Goal: Task Accomplishment & Management: Use online tool/utility

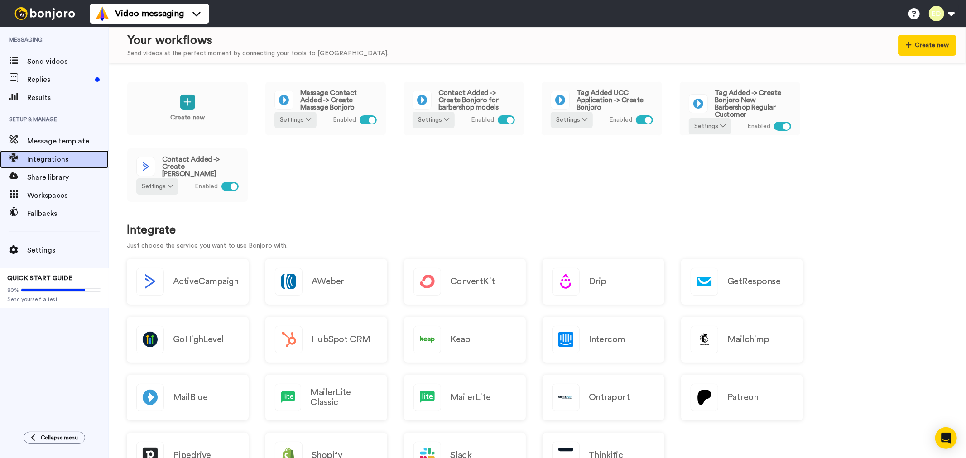
click at [51, 159] on span "Integrations" at bounding box center [68, 159] width 82 height 11
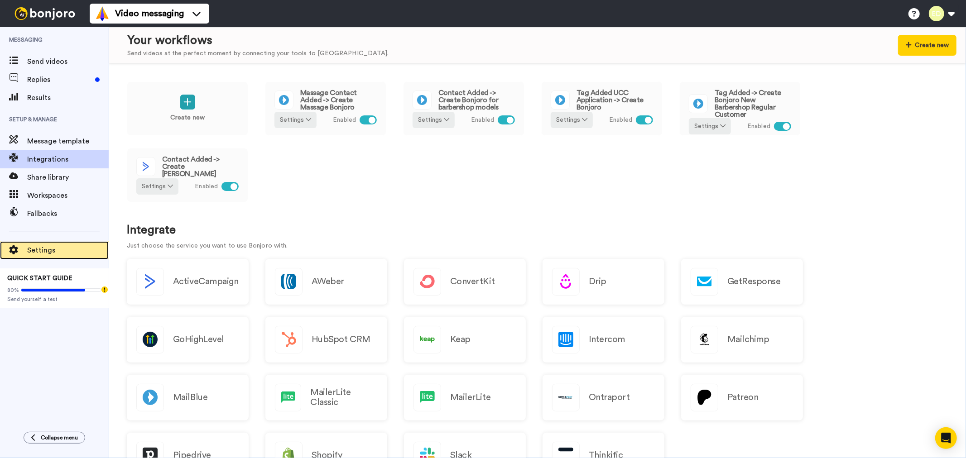
click at [45, 252] on span "Settings" at bounding box center [68, 250] width 82 height 11
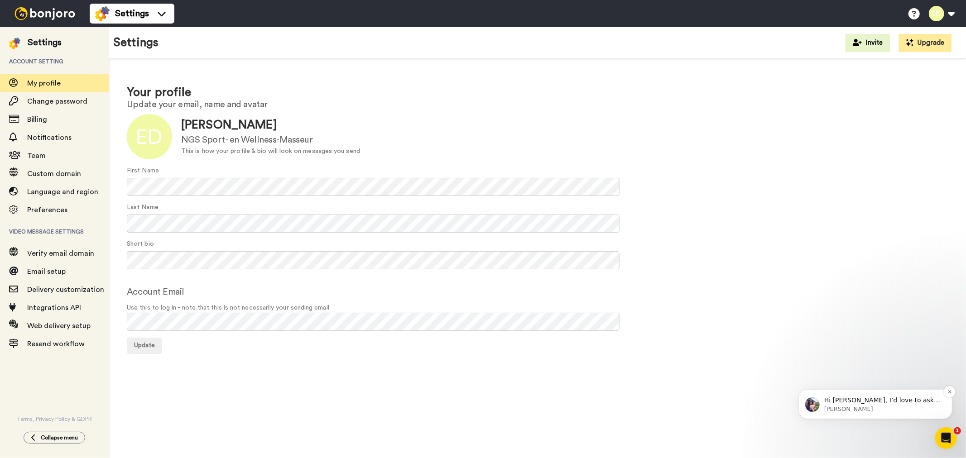
click at [889, 402] on span "Hi Erwin, I’d love to ask you a quick question: If Bonjoro could introduce a ne…" at bounding box center [882, 422] width 116 height 52
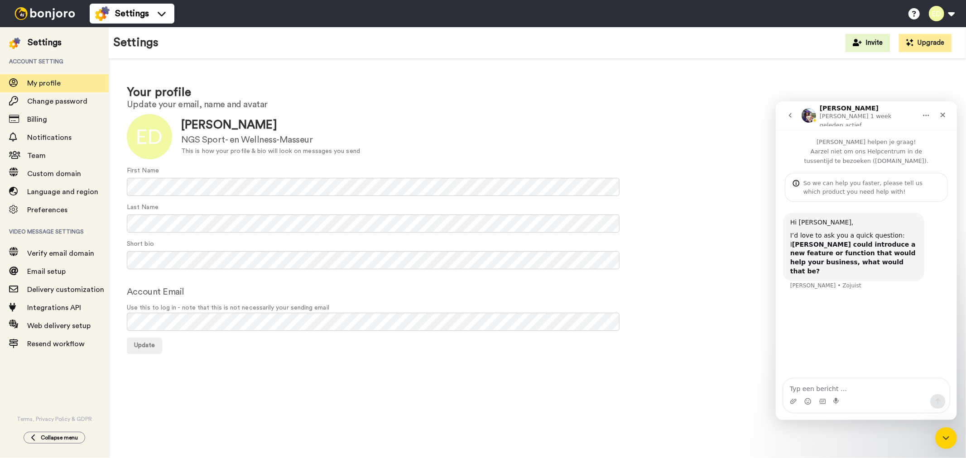
click at [836, 388] on textarea "Typ een bericht …" at bounding box center [866, 386] width 166 height 15
type textarea "A form that people can fill in which could trigger my make.com automations."
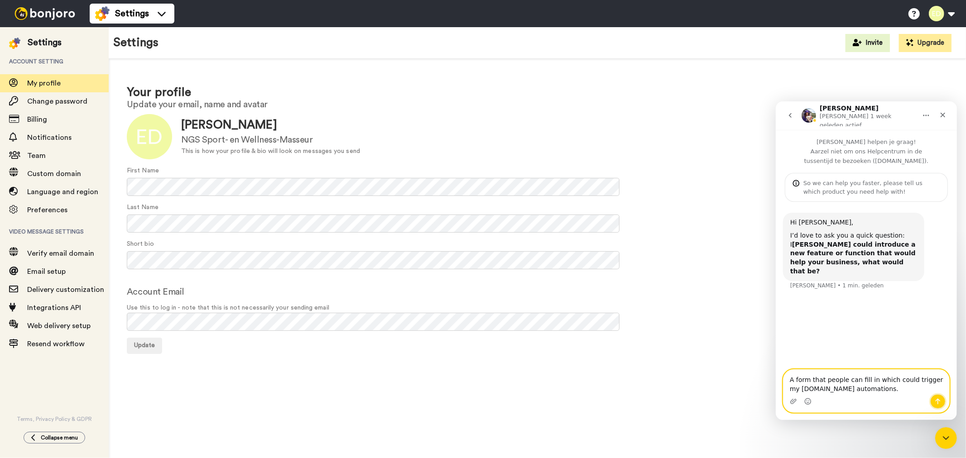
click at [940, 398] on icon "Een bericht versturen…" at bounding box center [937, 401] width 7 height 7
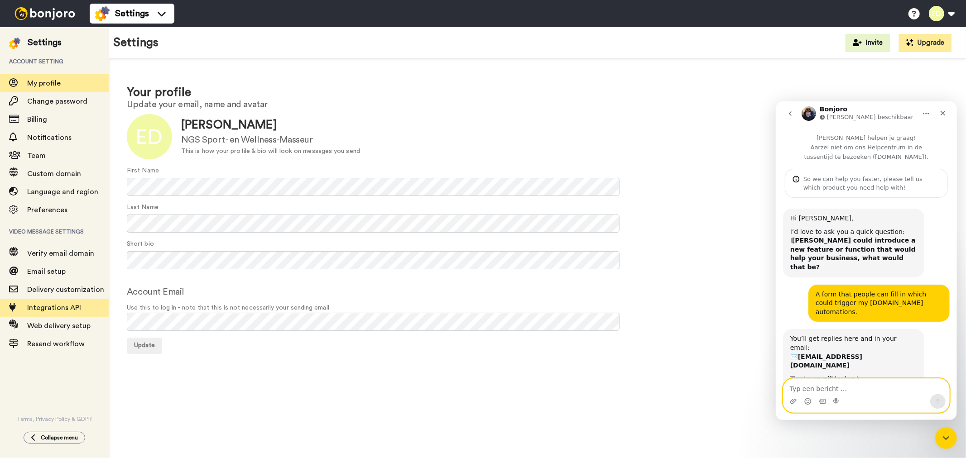
scroll to position [19, 0]
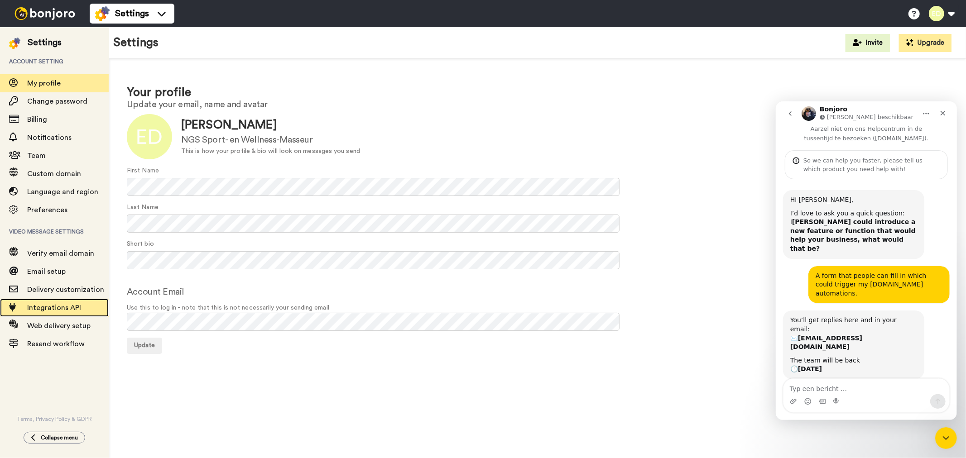
click at [50, 312] on span "Integrations API" at bounding box center [68, 308] width 82 height 11
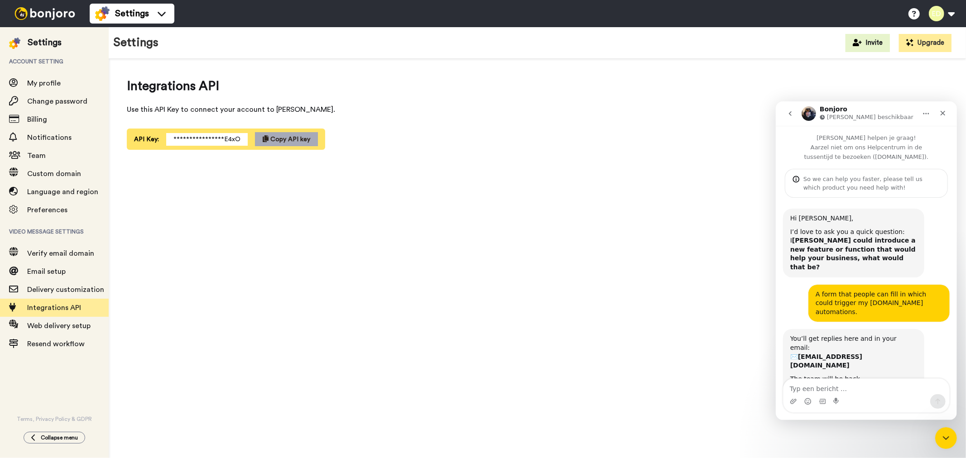
scroll to position [19, 0]
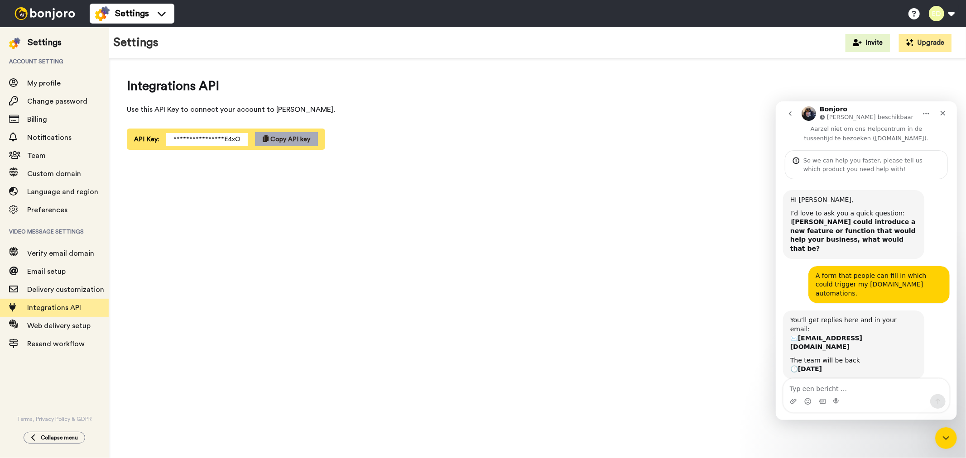
click at [294, 135] on button "Copy API key" at bounding box center [286, 139] width 63 height 14
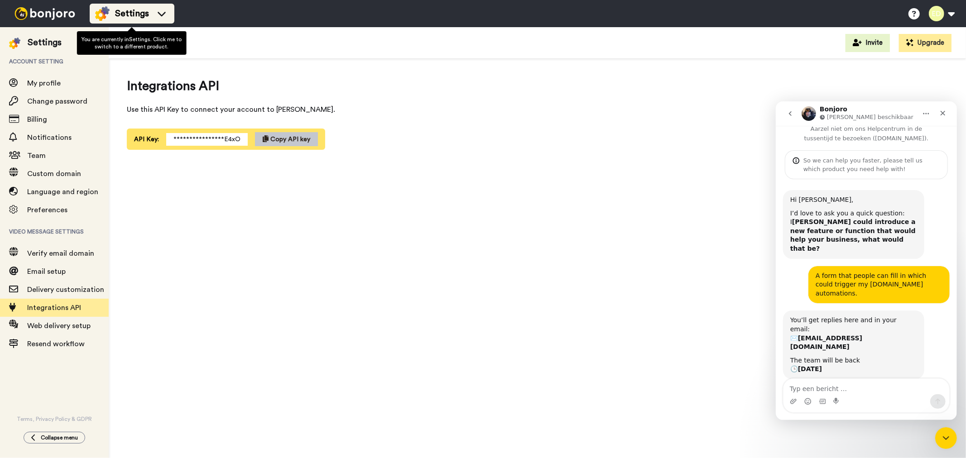
click at [131, 13] on span "Settings" at bounding box center [132, 13] width 34 height 13
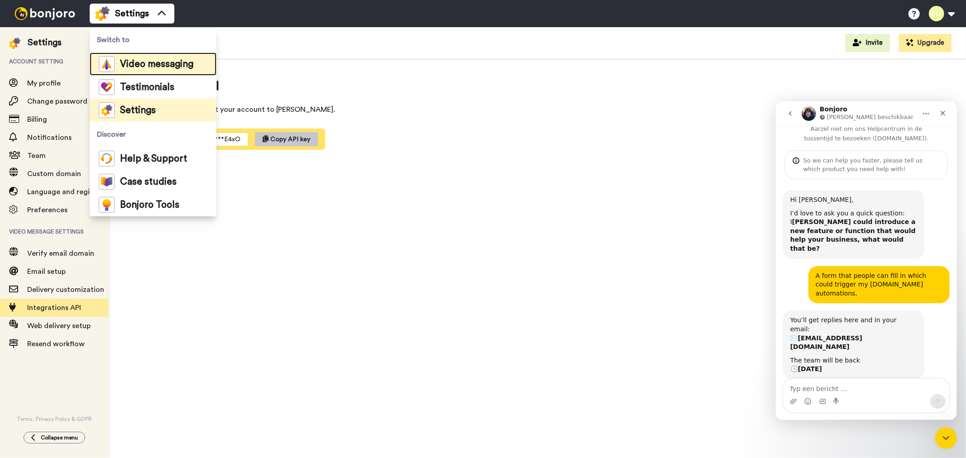
click at [136, 60] on span "Video messaging" at bounding box center [156, 64] width 73 height 9
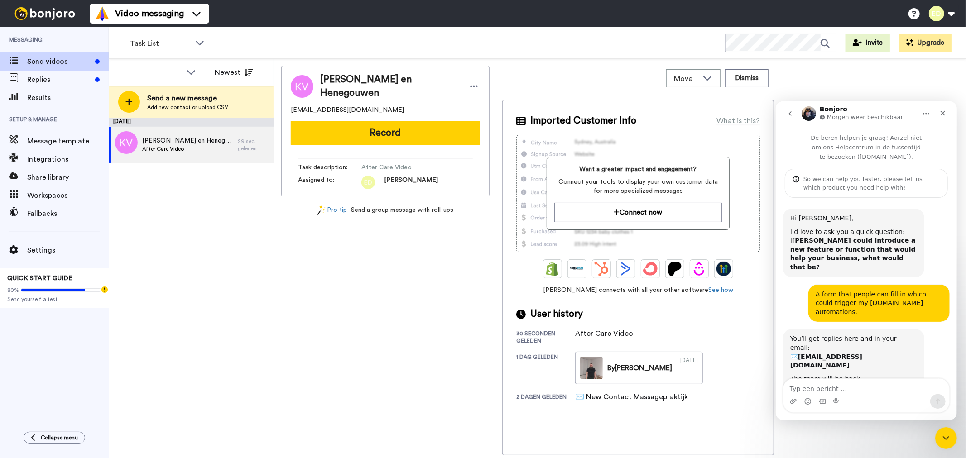
scroll to position [19, 0]
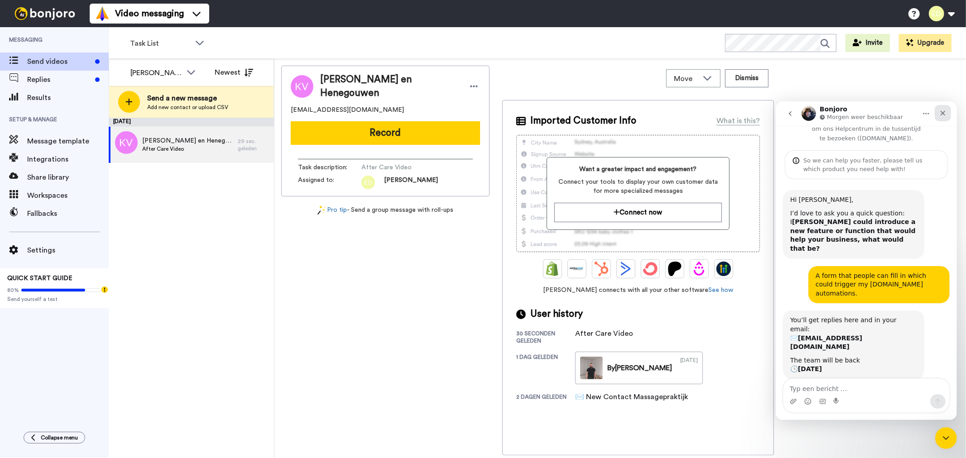
click at [945, 116] on icon "Sluiten" at bounding box center [942, 112] width 7 height 7
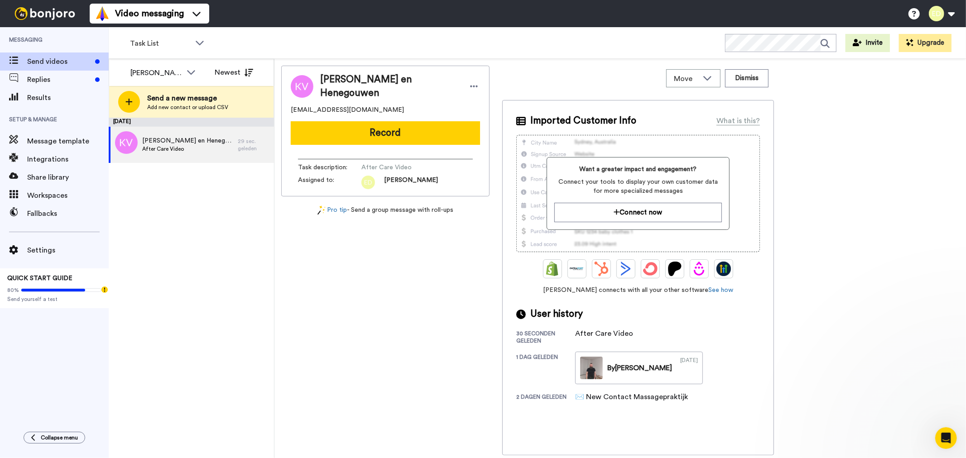
scroll to position [18, 0]
click at [198, 147] on span "After Care Video" at bounding box center [187, 148] width 91 height 7
click at [646, 218] on button "Connect now" at bounding box center [637, 212] width 167 height 19
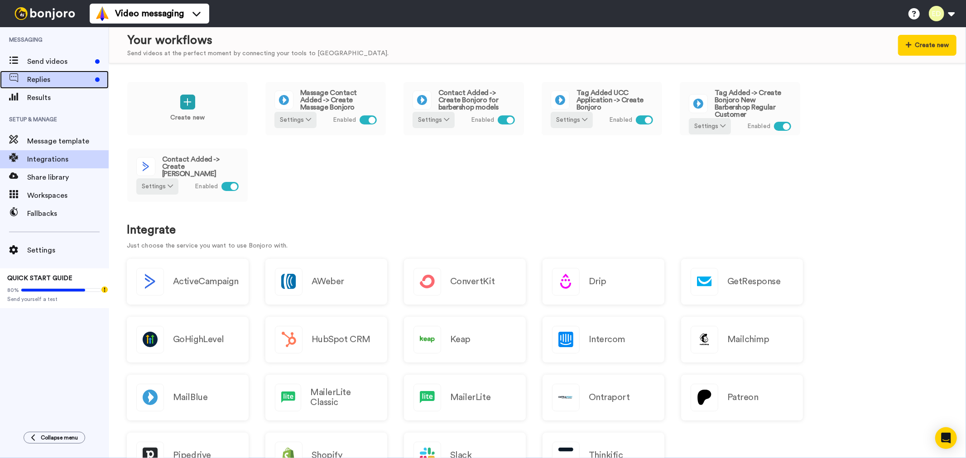
click at [52, 80] on span "Replies" at bounding box center [59, 79] width 64 height 11
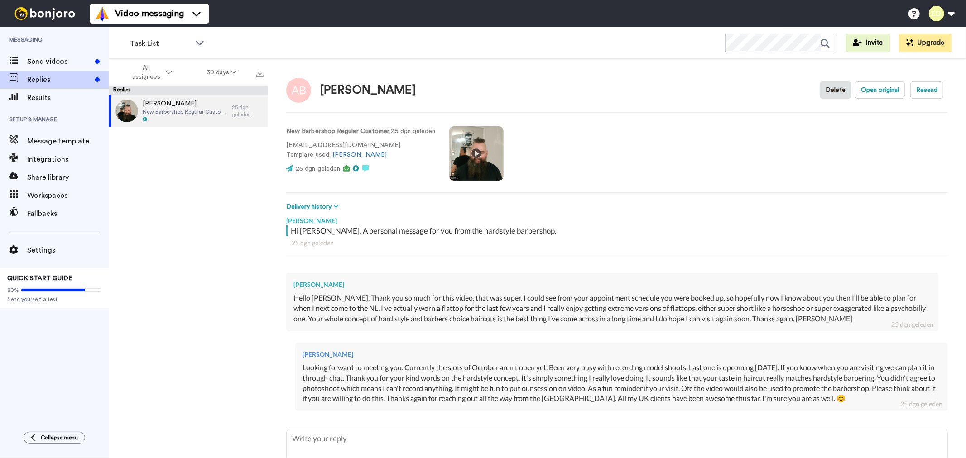
scroll to position [68, 0]
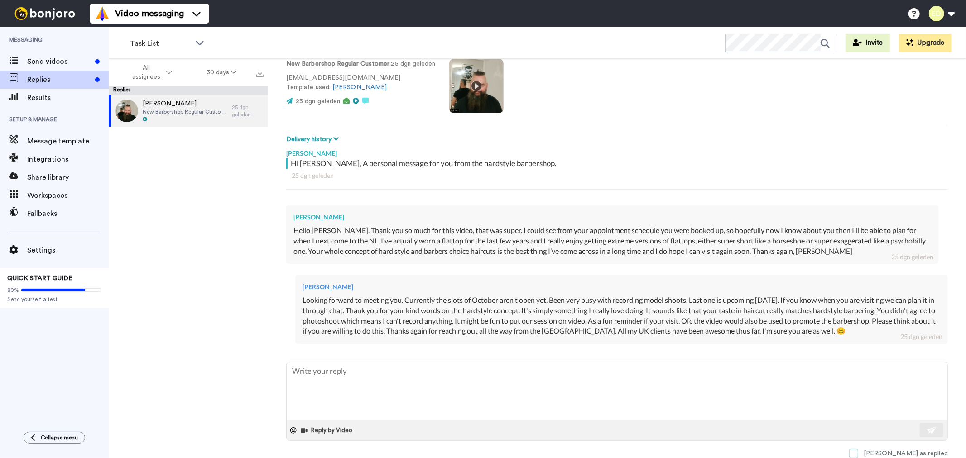
click at [858, 453] on span at bounding box center [853, 453] width 9 height 9
click at [206, 103] on span "Andy Biggs" at bounding box center [185, 103] width 85 height 9
click at [175, 37] on div "Task List" at bounding box center [168, 43] width 90 height 18
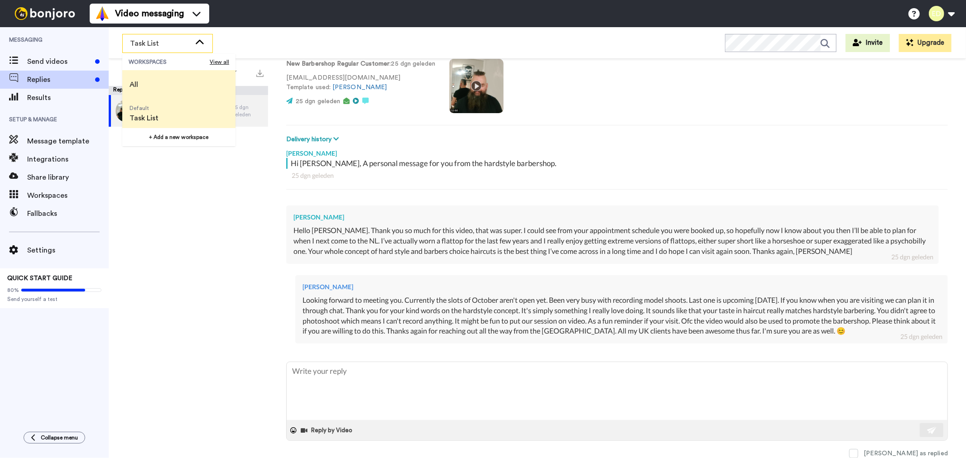
click at [177, 82] on li "All" at bounding box center [178, 84] width 113 height 29
type textarea "x"
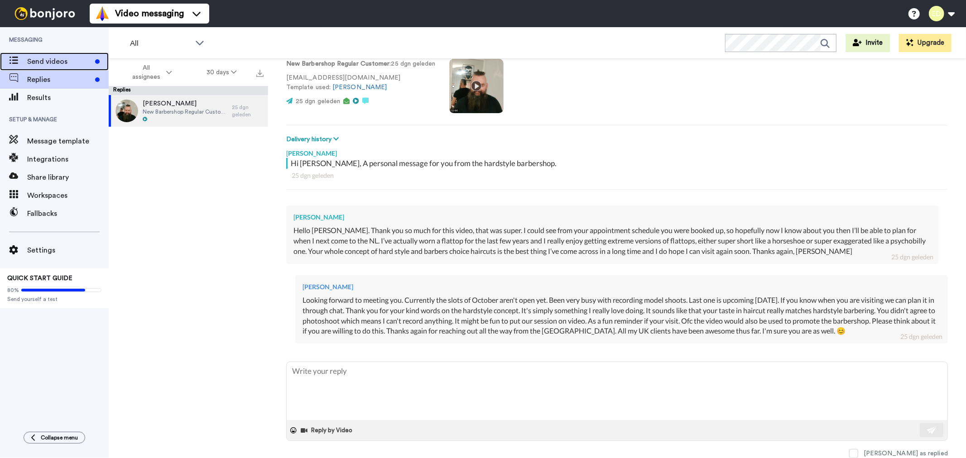
click at [73, 65] on span "Send videos" at bounding box center [59, 61] width 64 height 11
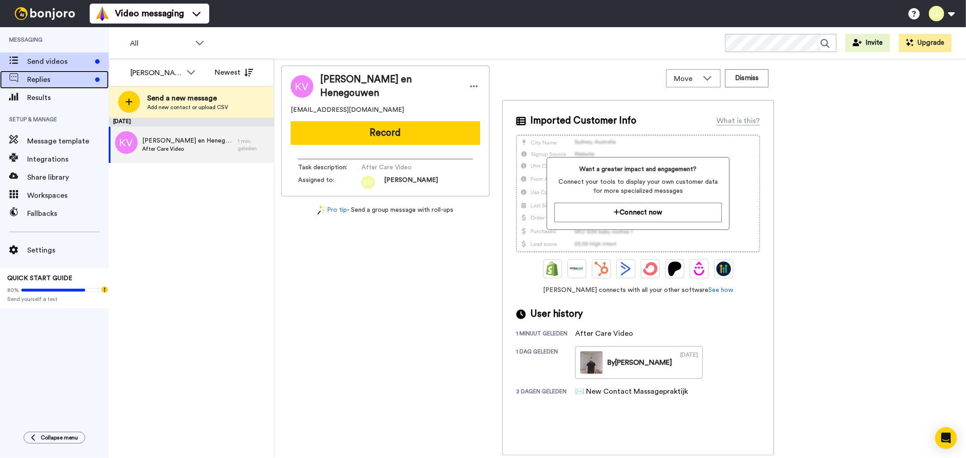
click at [51, 80] on span "Replies" at bounding box center [59, 79] width 64 height 11
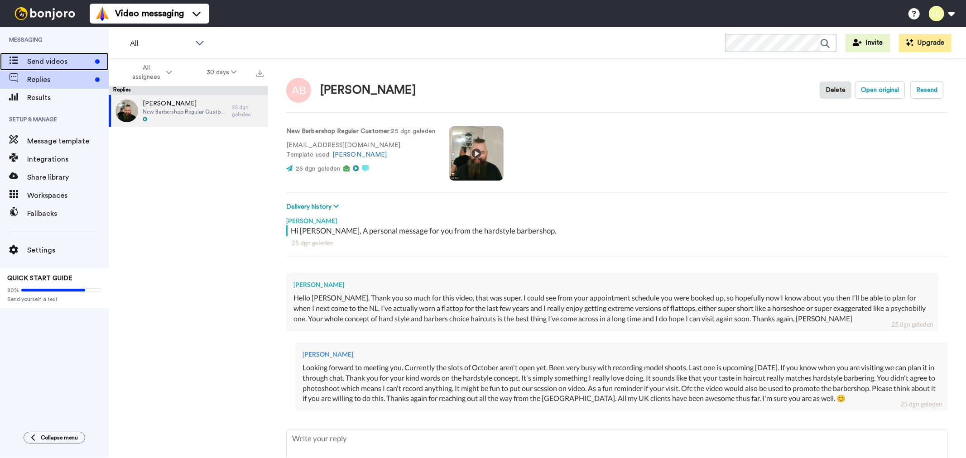
click at [48, 64] on span "Send videos" at bounding box center [59, 61] width 64 height 11
